Goal: Register for event/course

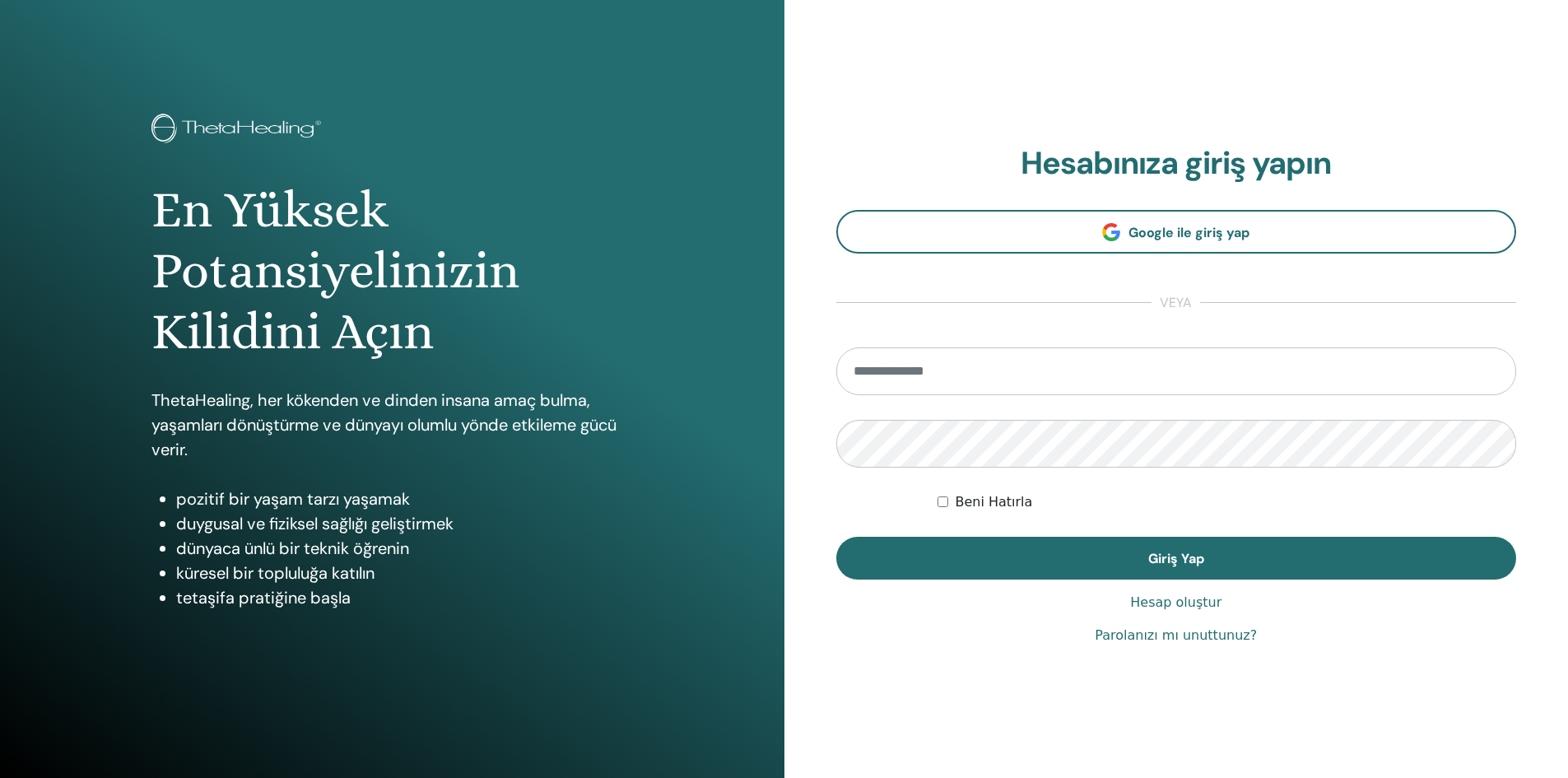
click at [1019, 347] on section "Hesabınıza giriş yapın Google ile giriş yap veya Beni Hatırla Giriş Yap" at bounding box center [1177, 362] width 680 height 436
click at [985, 377] on input "email" at bounding box center [1177, 371] width 680 height 48
type input "**********"
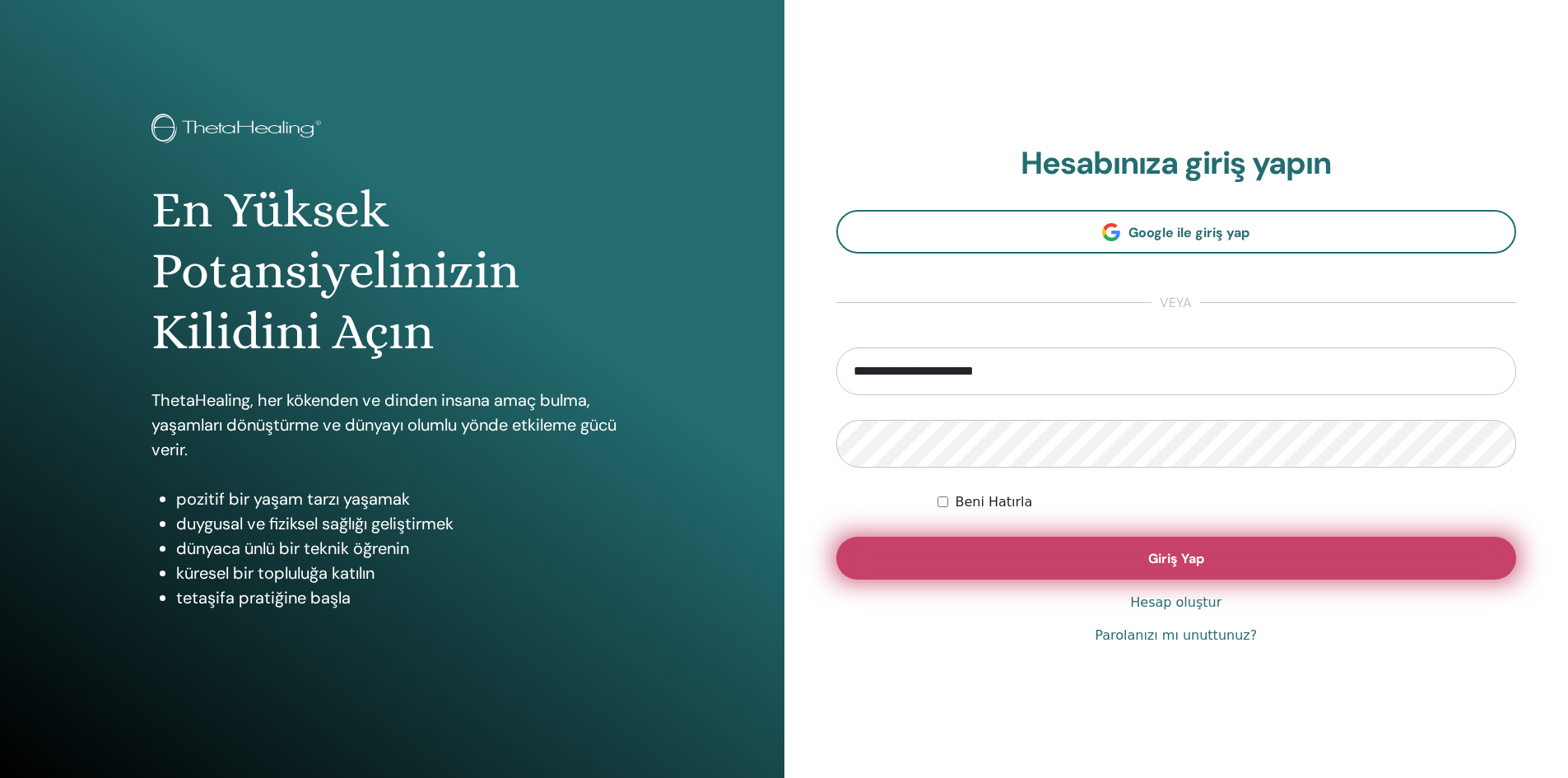
click at [1043, 568] on button "Giriş Yap" at bounding box center [1177, 558] width 680 height 43
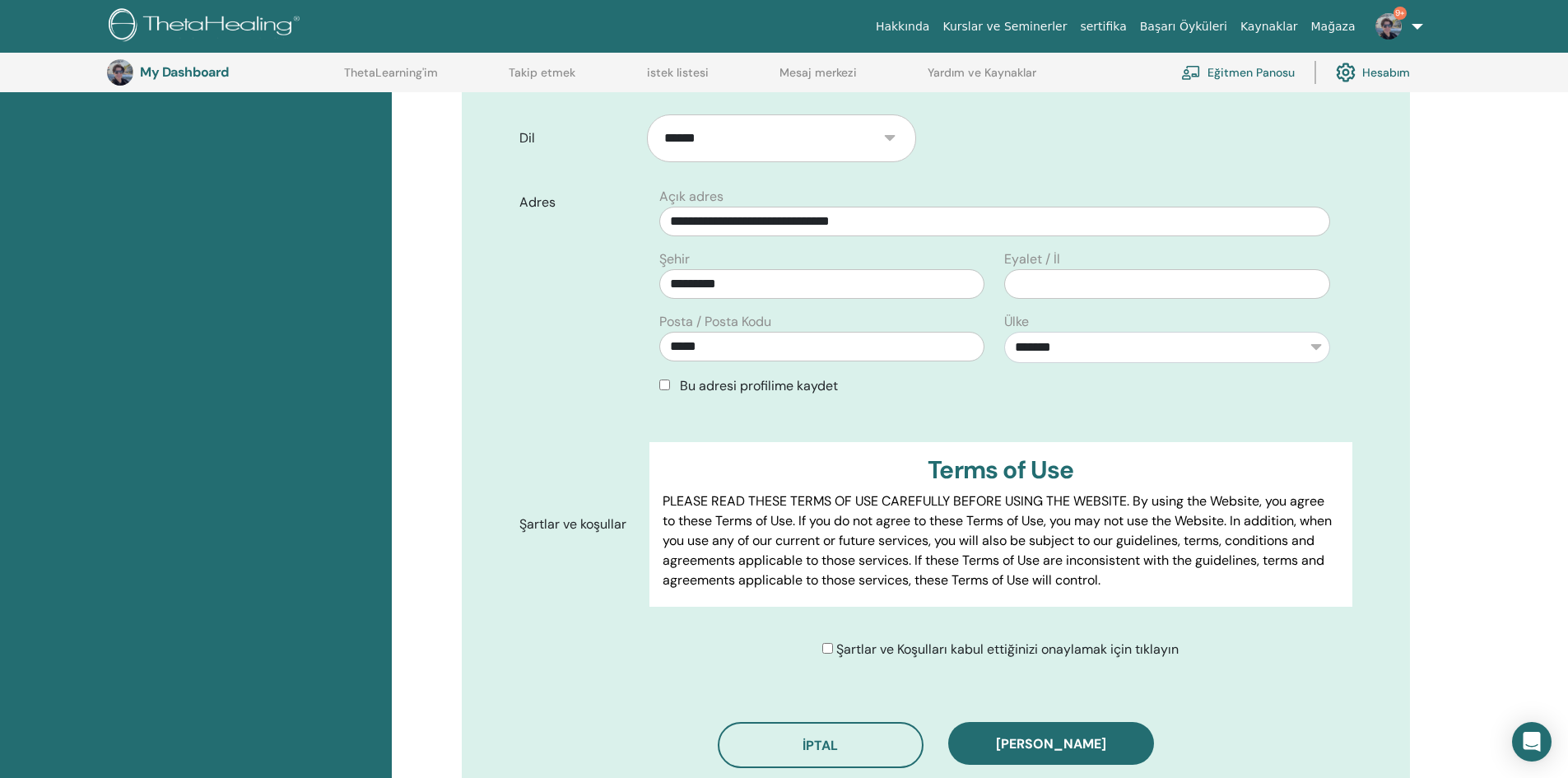
scroll to position [616, 0]
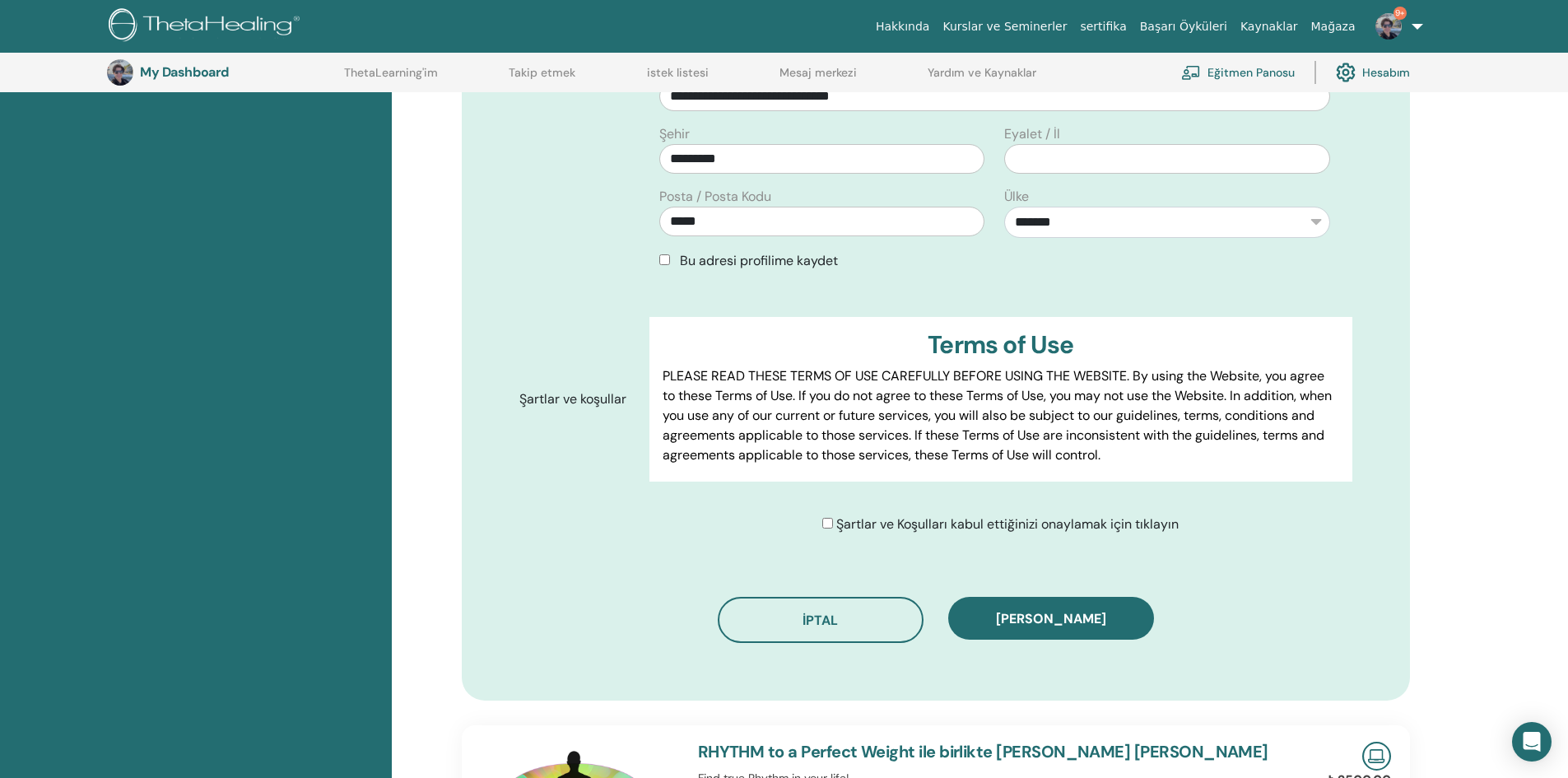
click at [1048, 609] on span "[PERSON_NAME]" at bounding box center [1051, 618] width 110 height 17
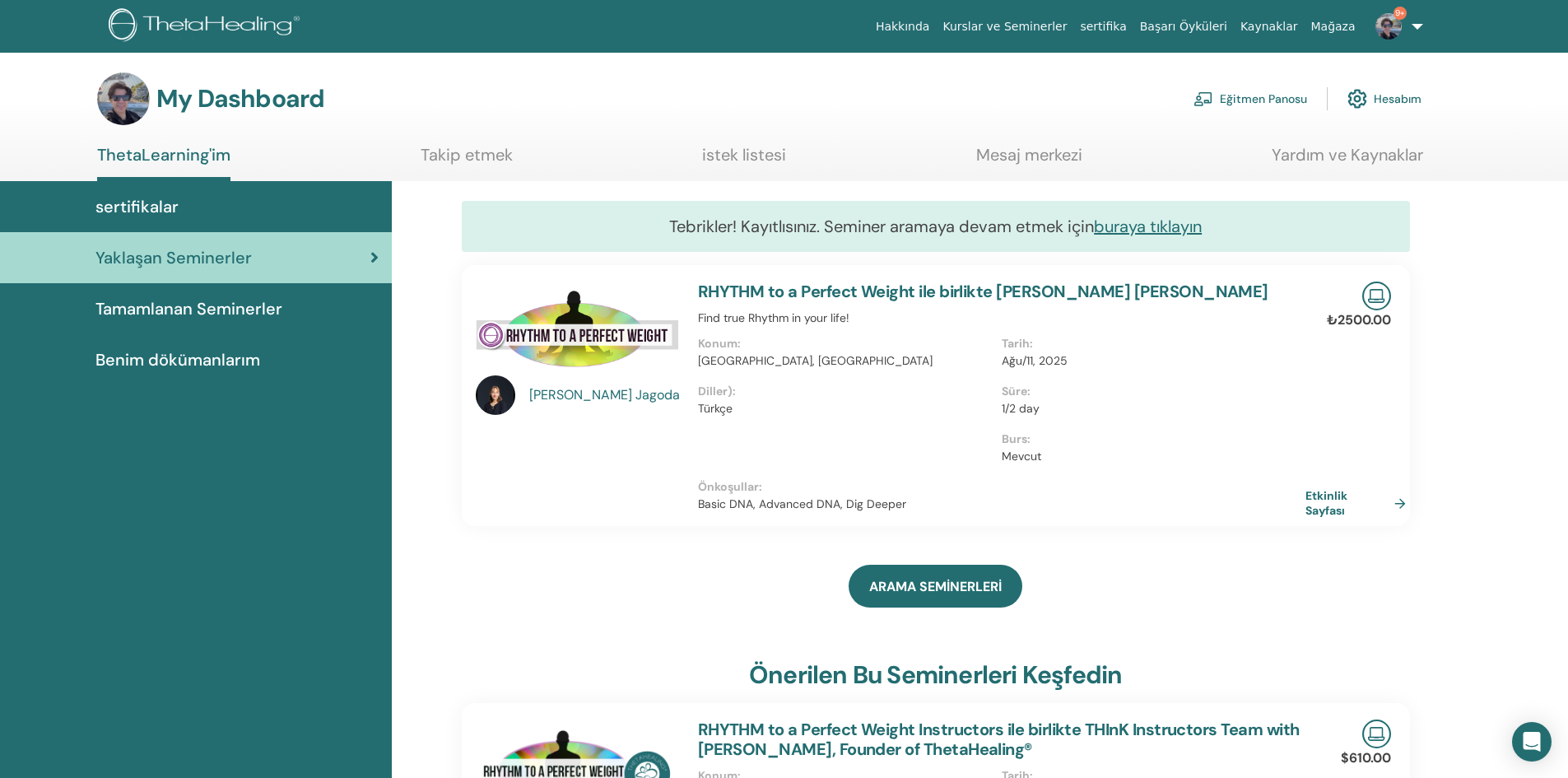
click at [1413, 16] on link "9+" at bounding box center [1396, 26] width 67 height 52
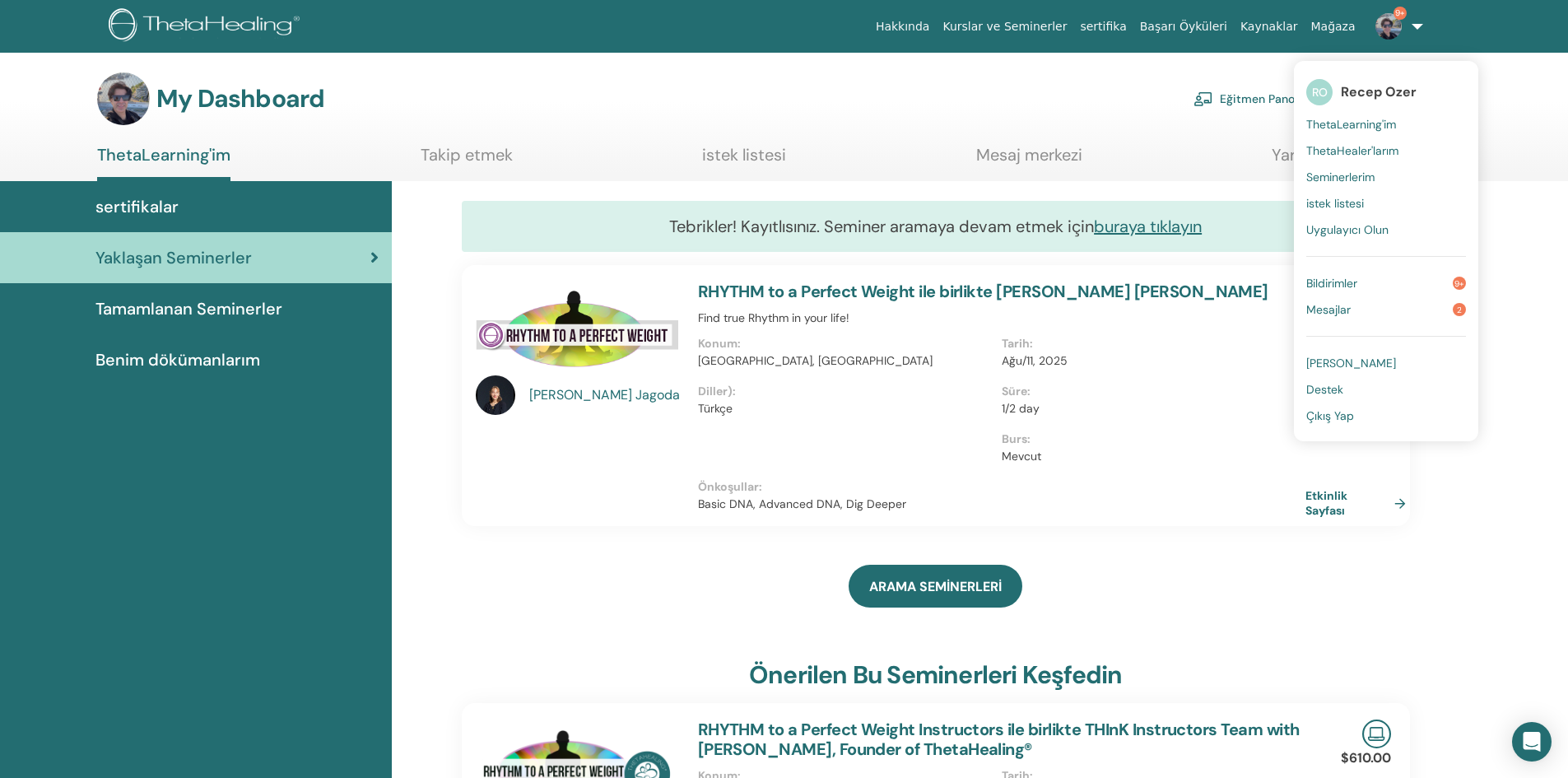
click at [1394, 91] on span "Recep Ozer" at bounding box center [1378, 92] width 76 height 17
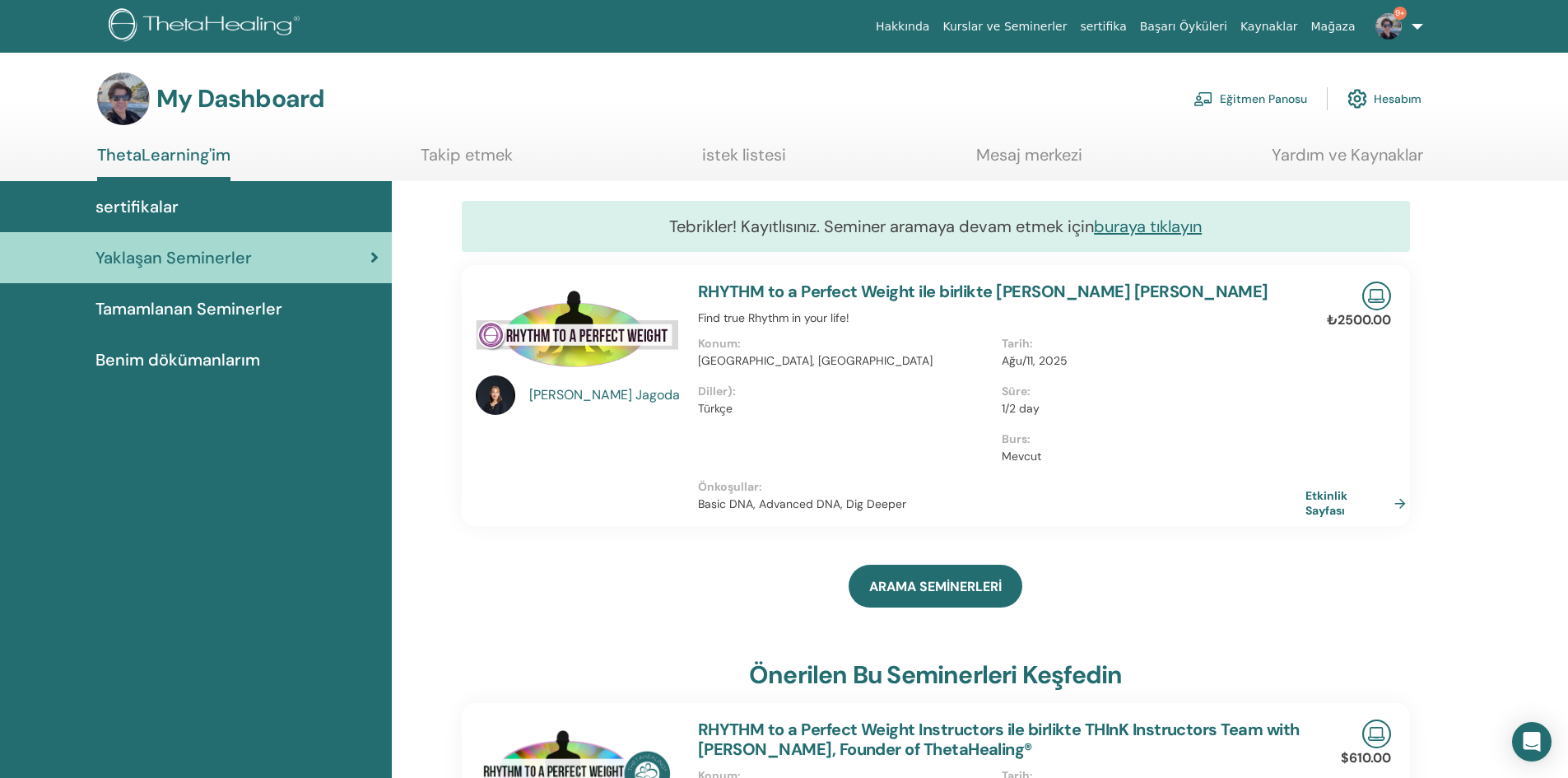
click at [1419, 26] on link "9+" at bounding box center [1396, 26] width 67 height 52
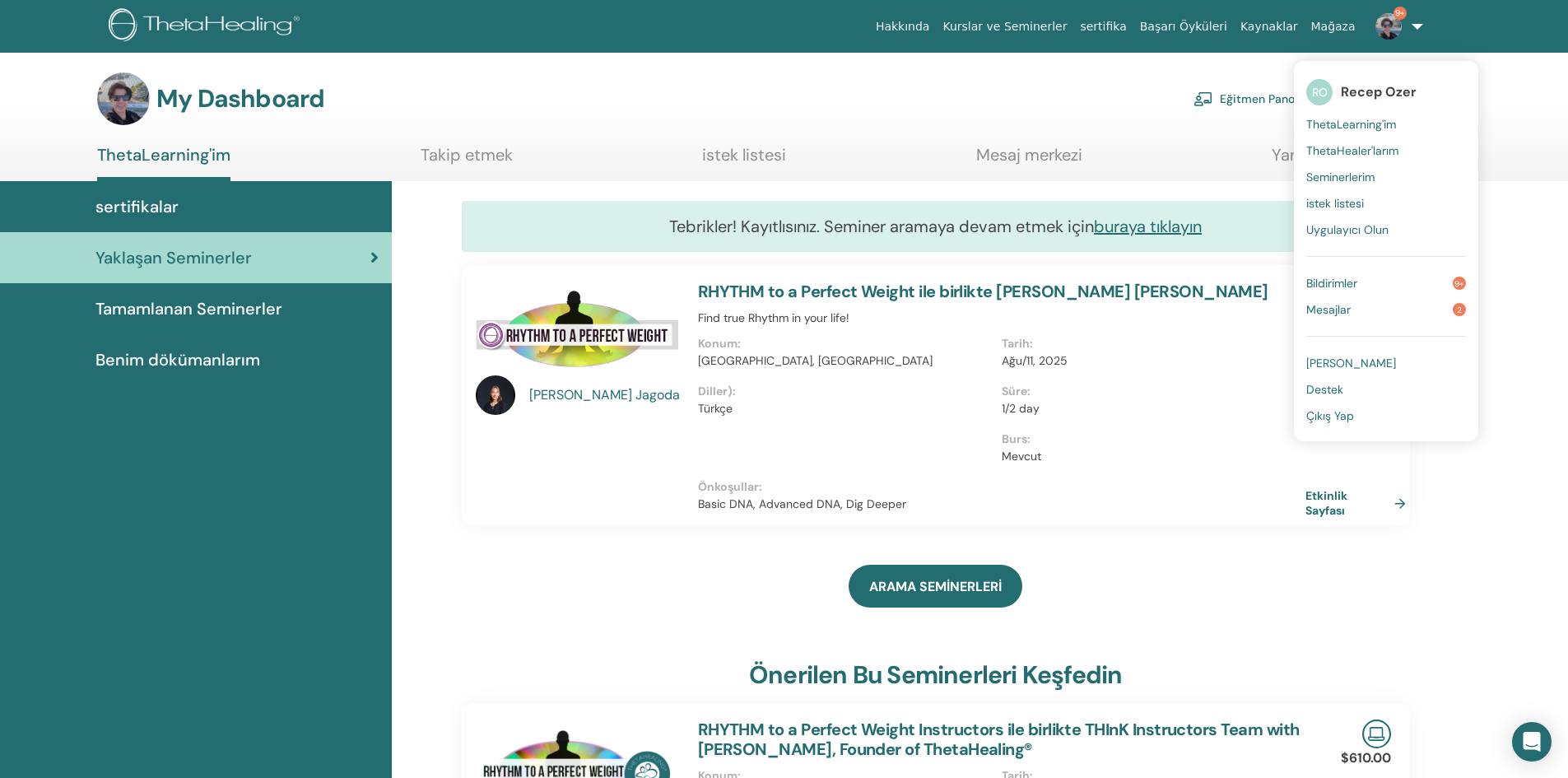
click at [1344, 421] on span "Çıkış Yap" at bounding box center [1330, 415] width 48 height 15
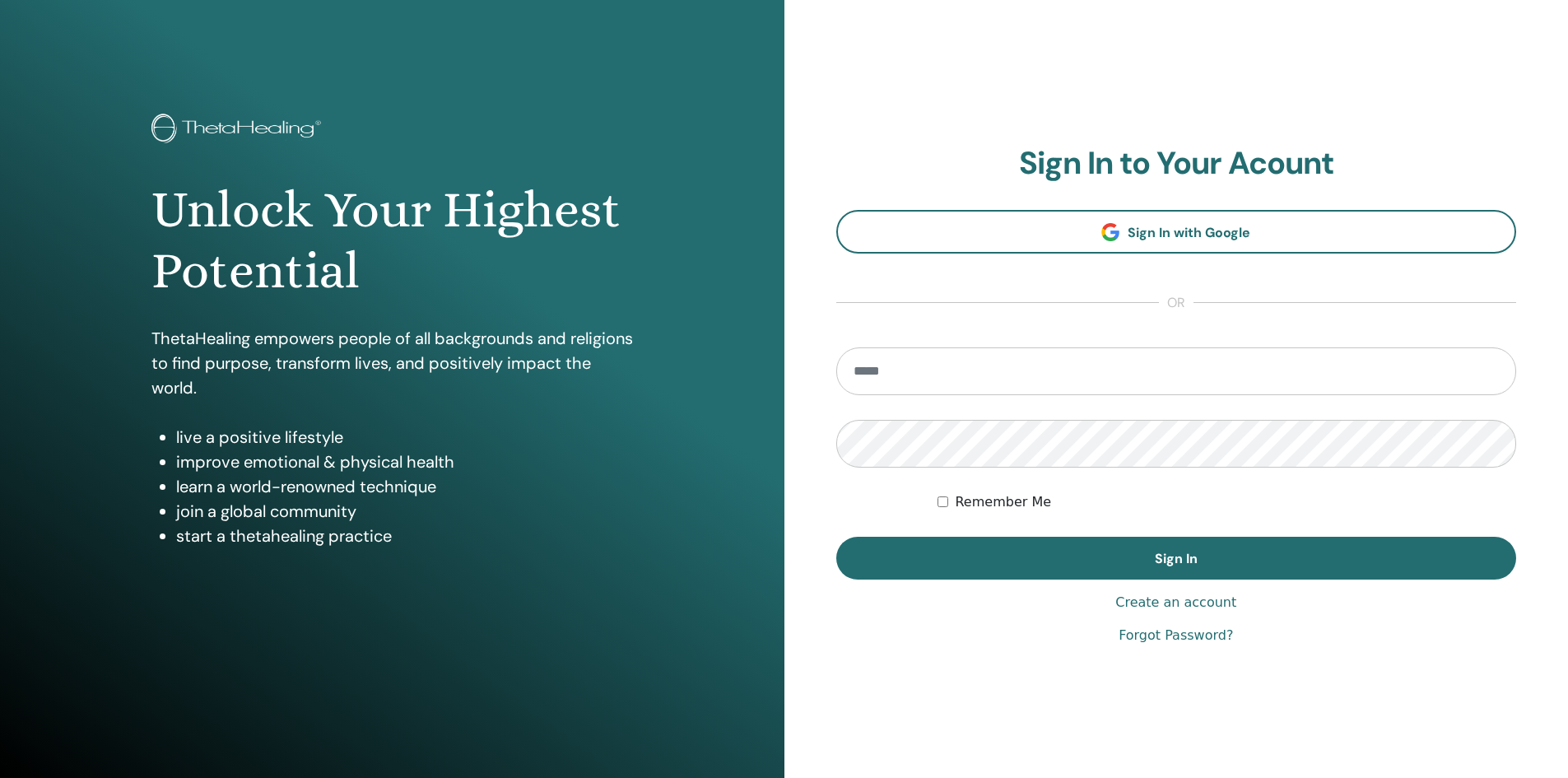
click at [1153, 338] on section "Sign In to Your Acount Sign In with Google or Remember Me Sign In" at bounding box center [1177, 362] width 680 height 436
click at [1076, 307] on section "Sign In to Your Acount Sign In with Google or Remember Me Sign In" at bounding box center [1177, 362] width 680 height 436
click at [1014, 385] on input "email" at bounding box center [1177, 371] width 680 height 48
type input "*"
